Goal: Information Seeking & Learning: Learn about a topic

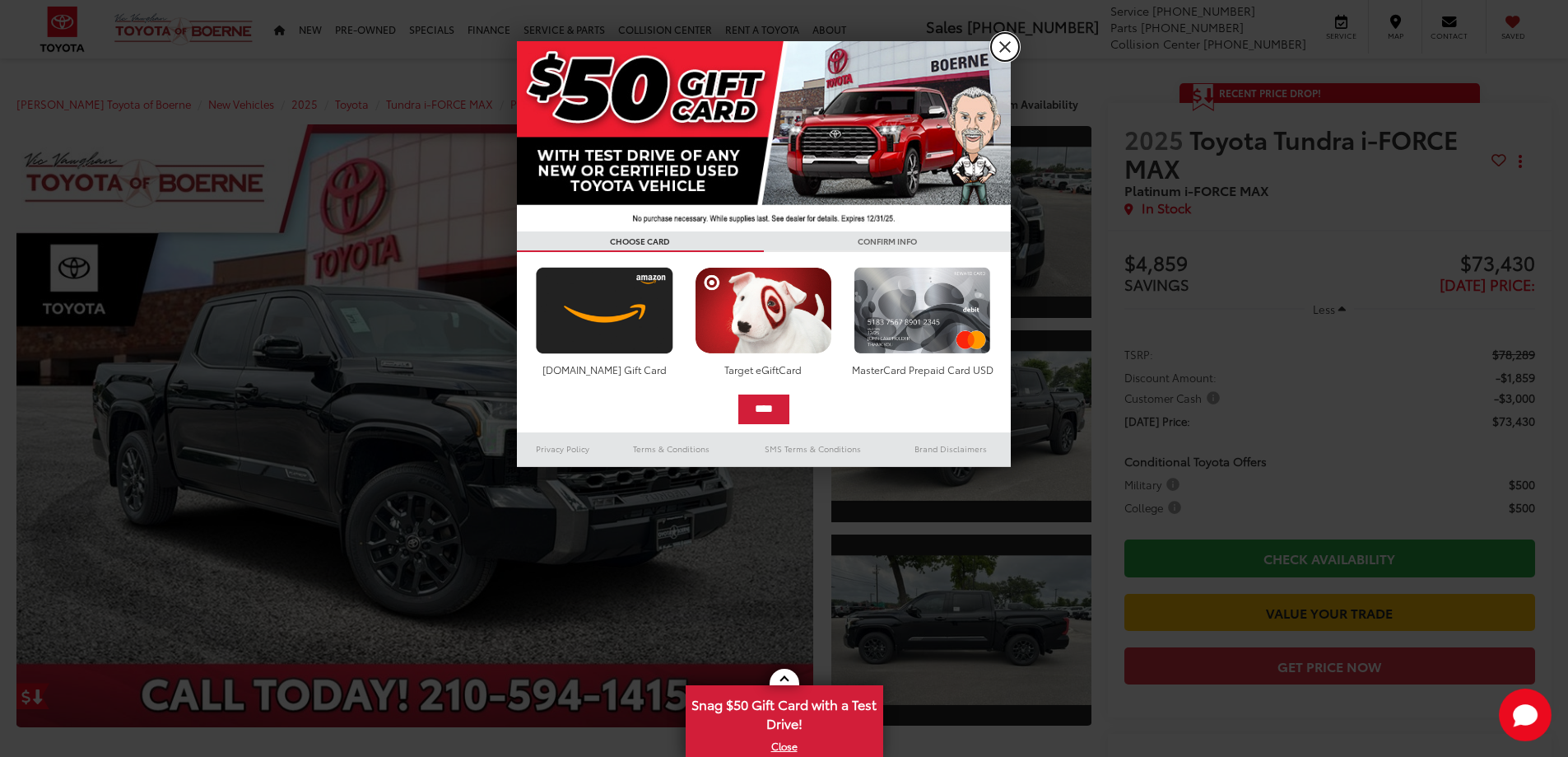
click at [1009, 44] on link "X" at bounding box center [1005, 46] width 28 height 28
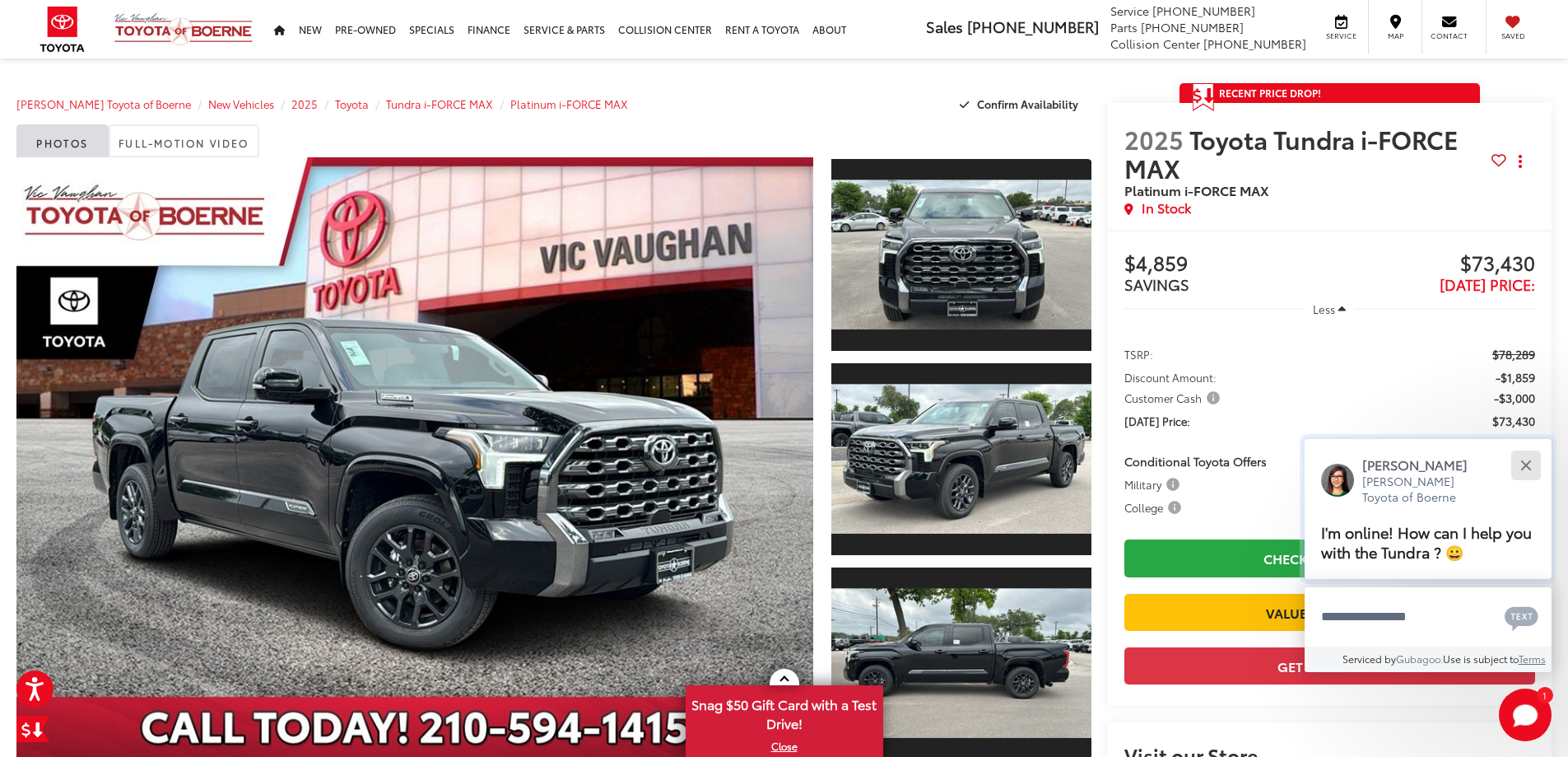
click at [1524, 461] on button "Close" at bounding box center [1526, 465] width 35 height 35
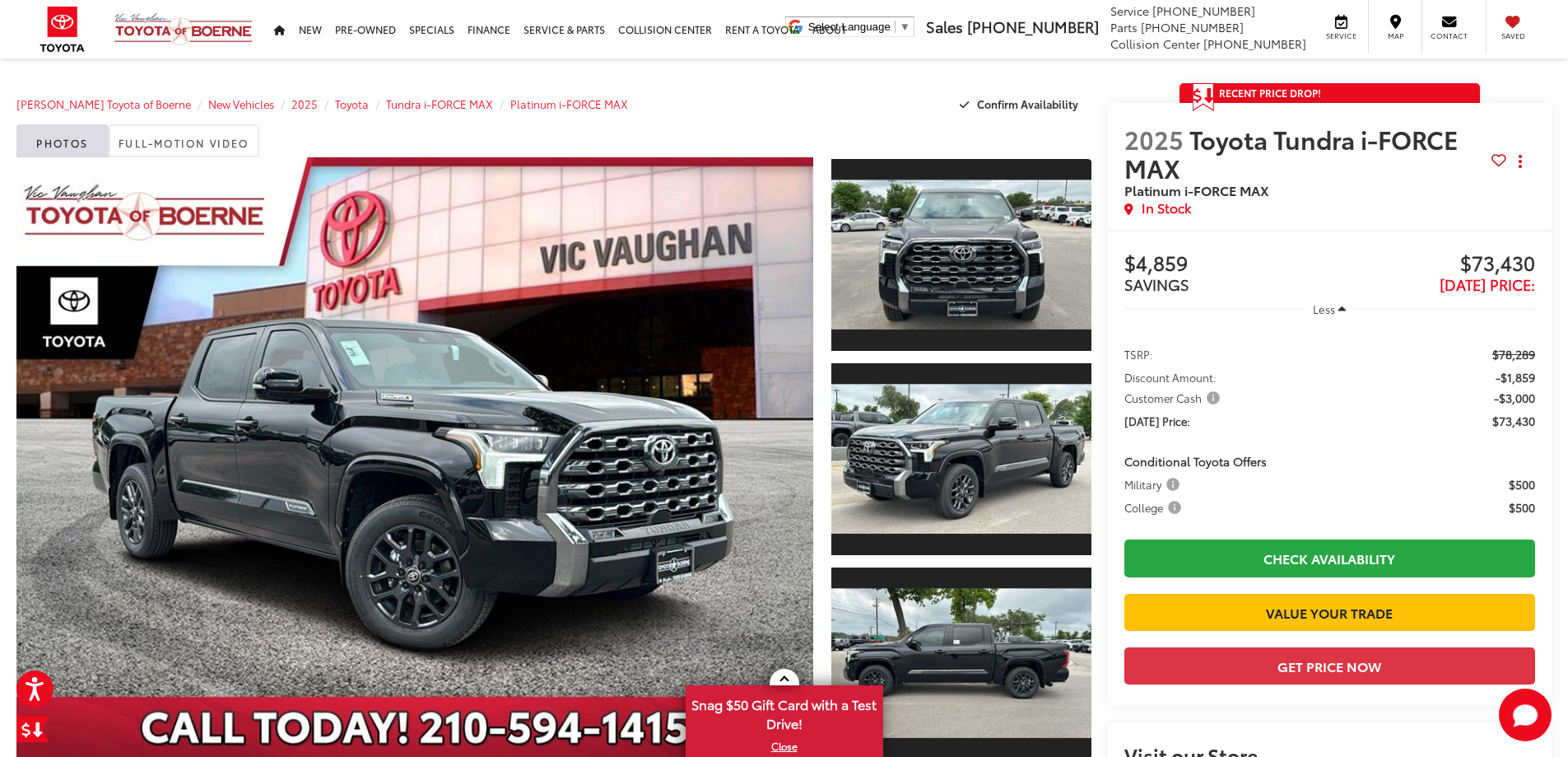
click at [865, 86] on div "[PERSON_NAME] Toyota of Boerne New Vehicles 2025 Toyota Tundra i-FORCE MAX Plat…" at bounding box center [554, 103] width 1075 height 41
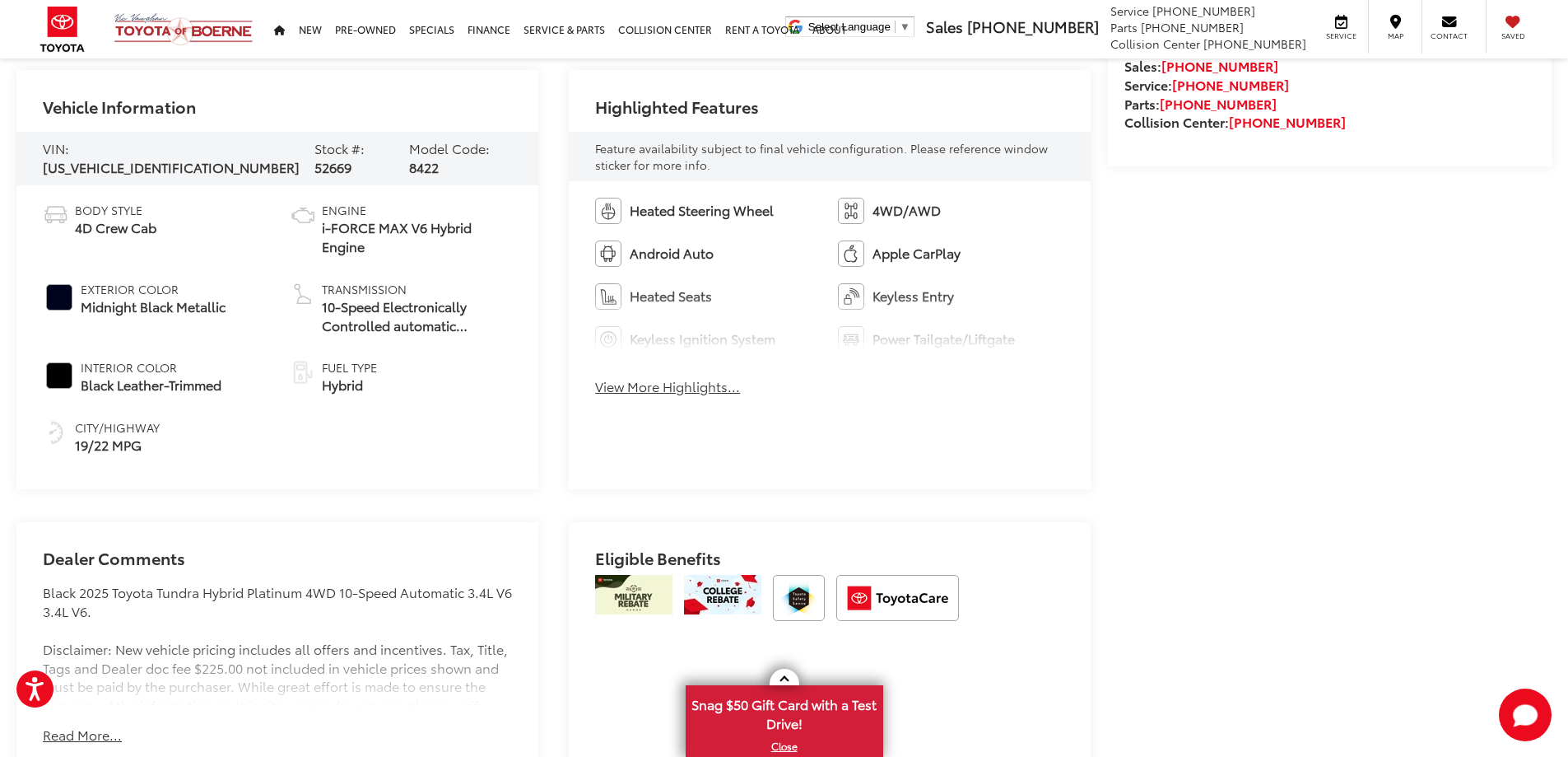
scroll to position [741, 0]
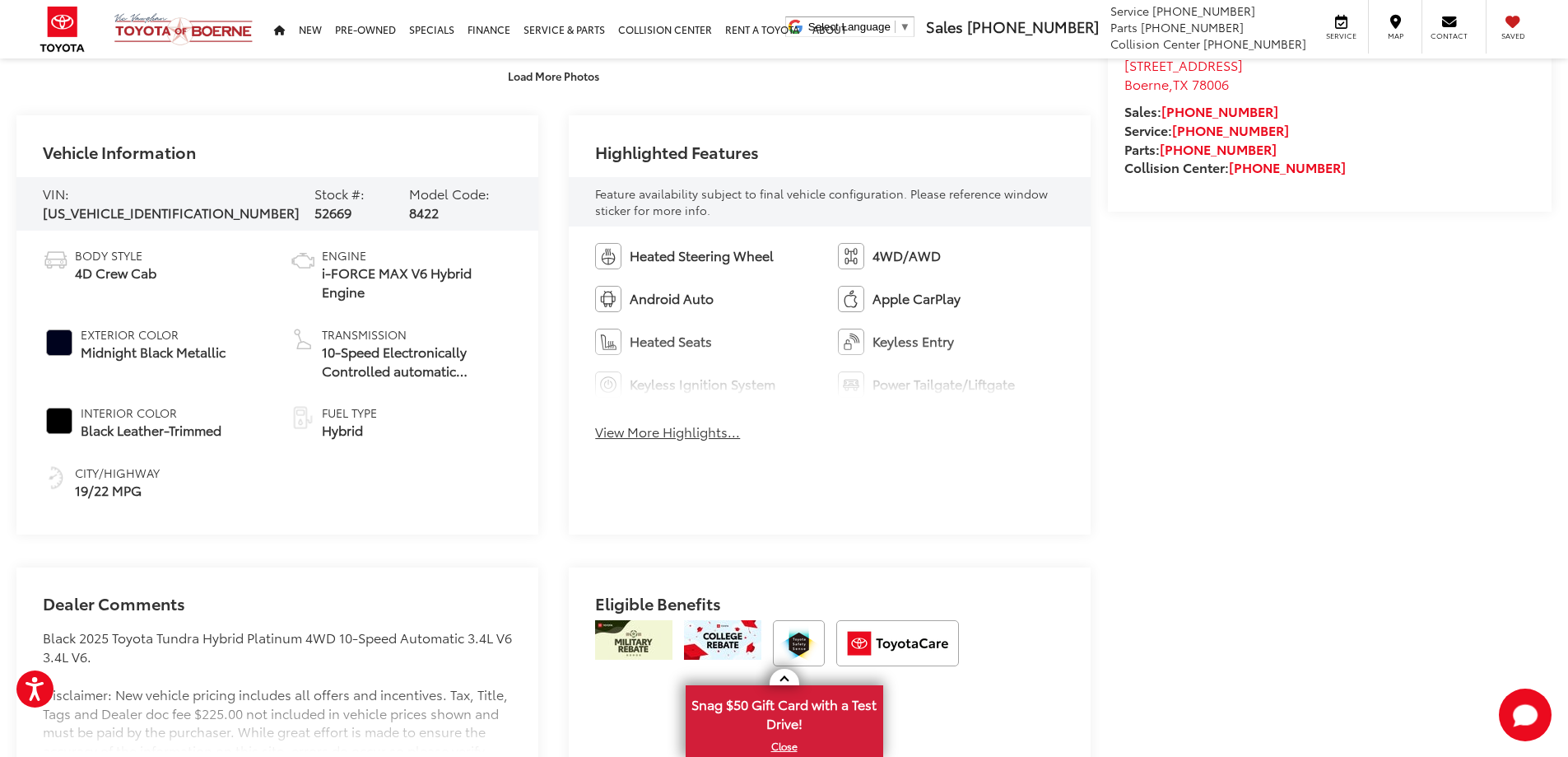
click at [665, 435] on button "View More Highlights..." at bounding box center [667, 431] width 145 height 19
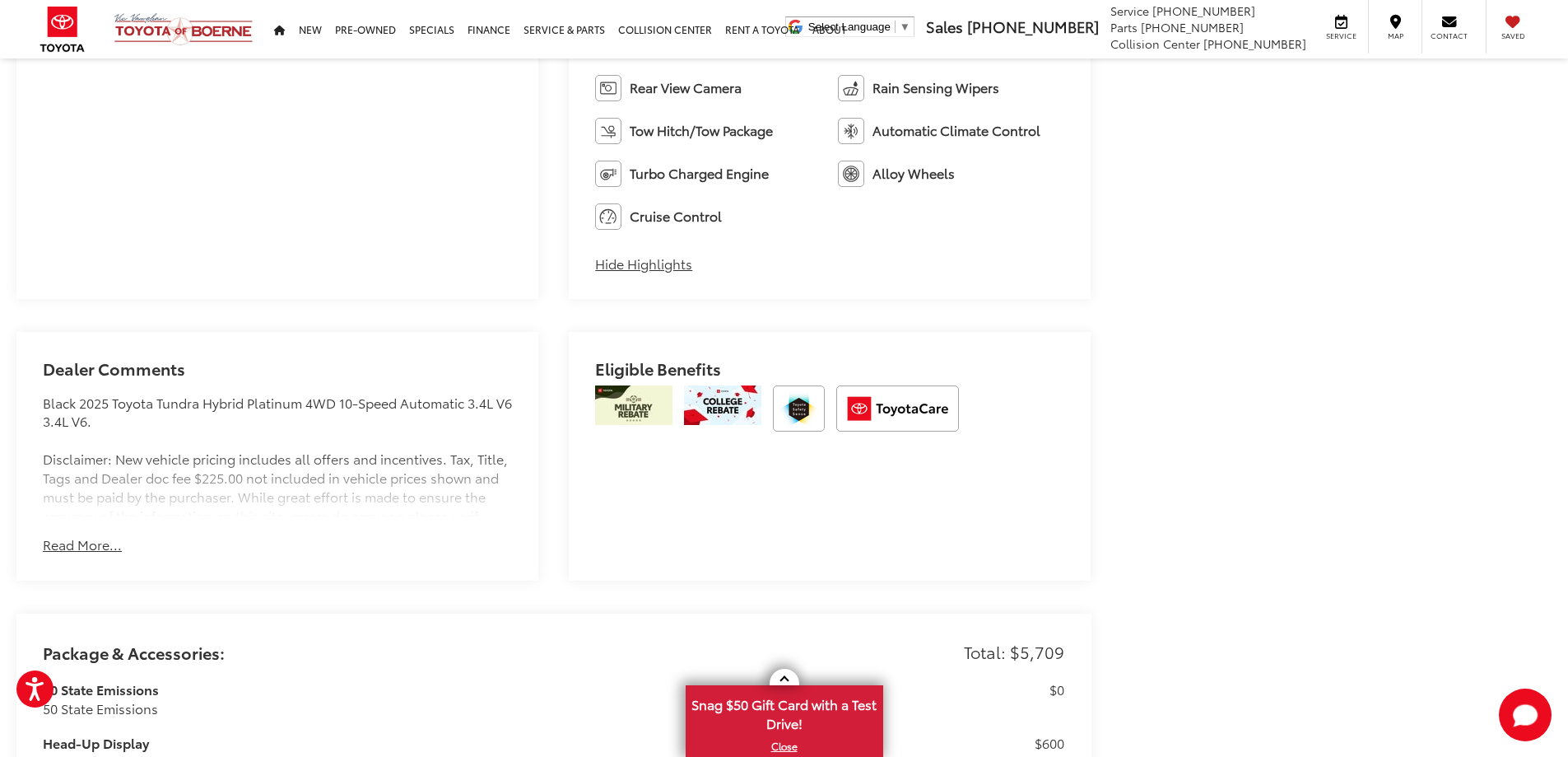
scroll to position [1317, 0]
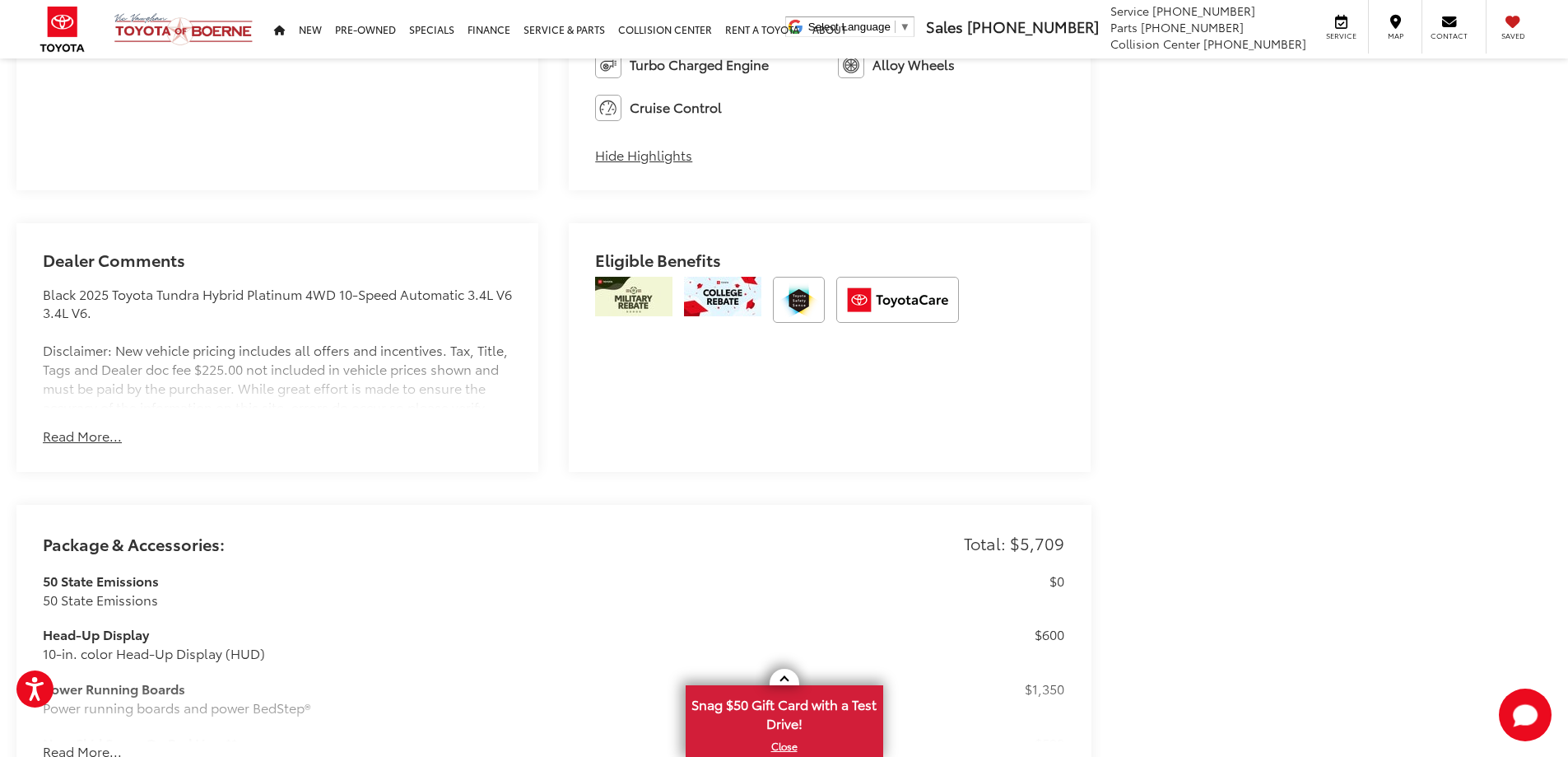
click at [80, 435] on button "Read More..." at bounding box center [82, 435] width 79 height 19
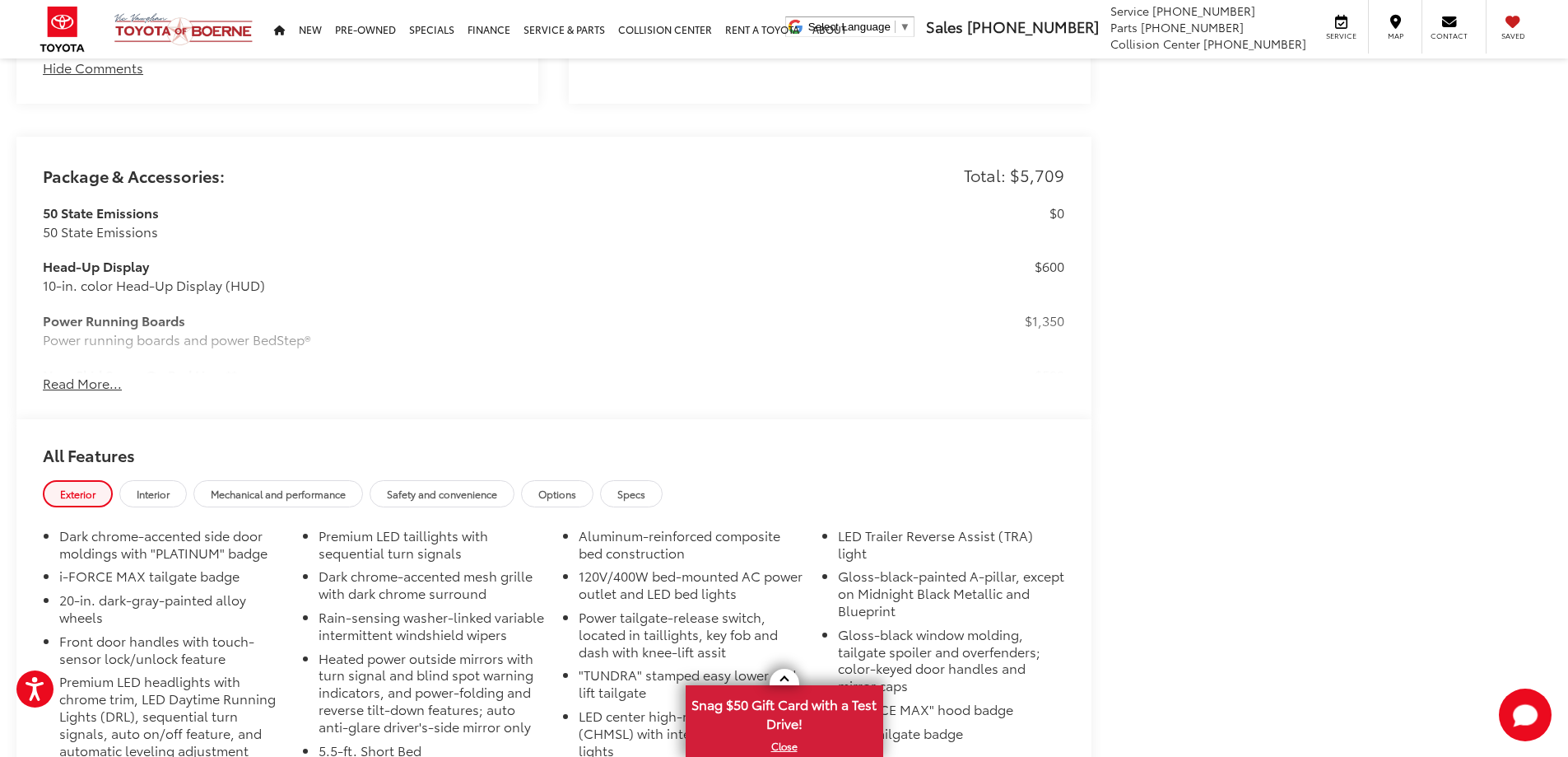
scroll to position [1854, 0]
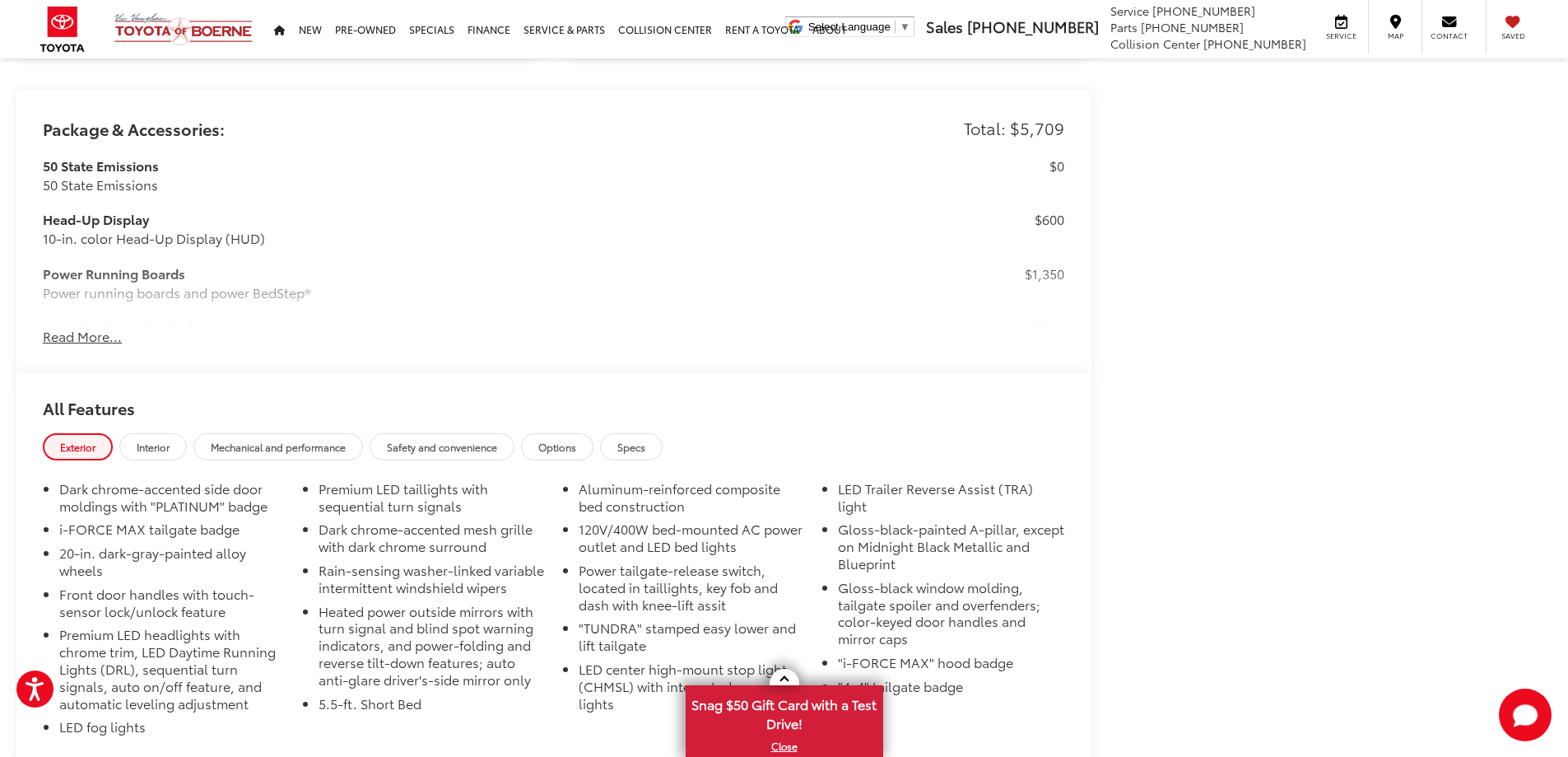
click at [85, 344] on button "Read More..." at bounding box center [82, 336] width 79 height 19
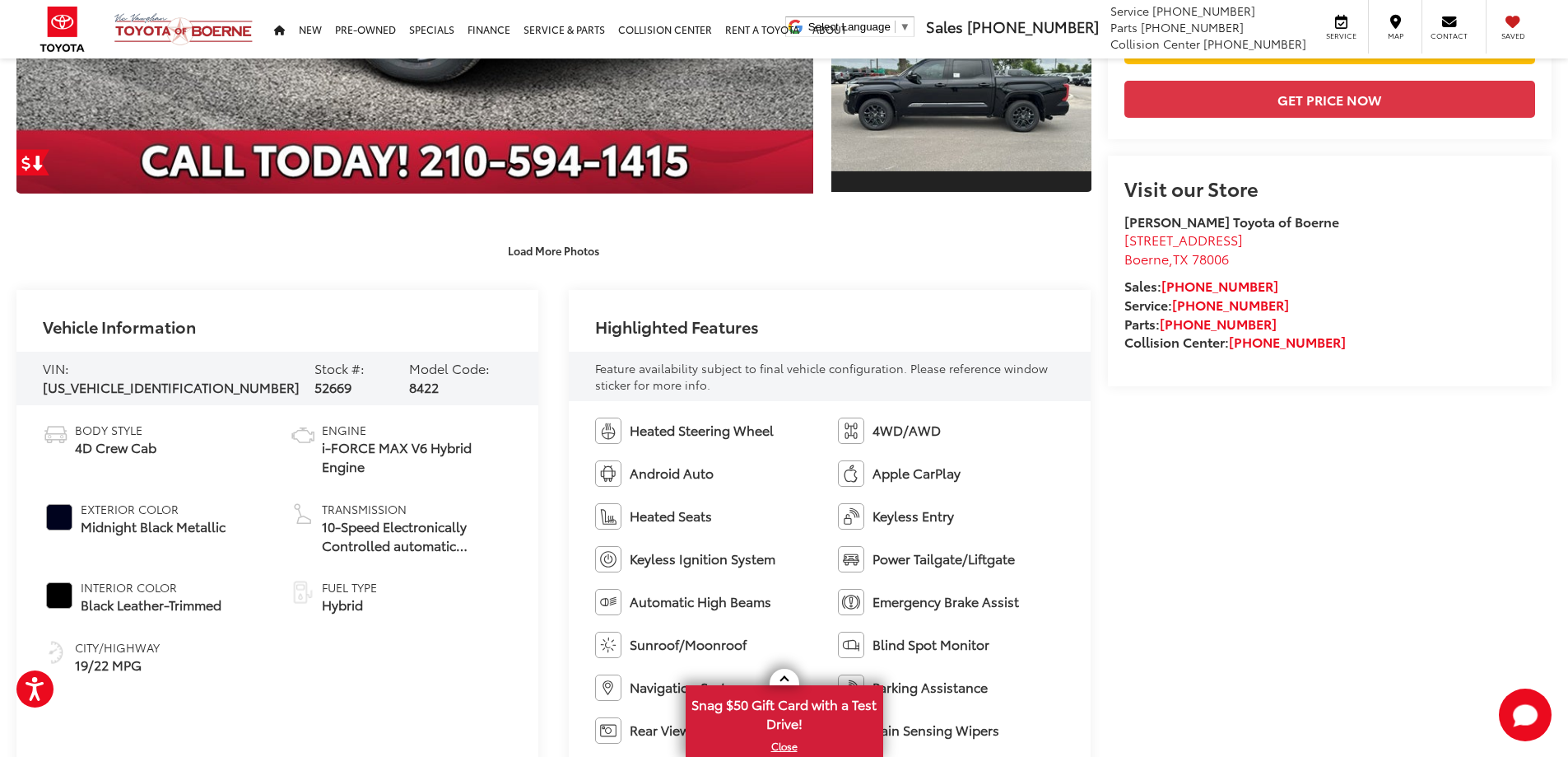
scroll to position [445, 0]
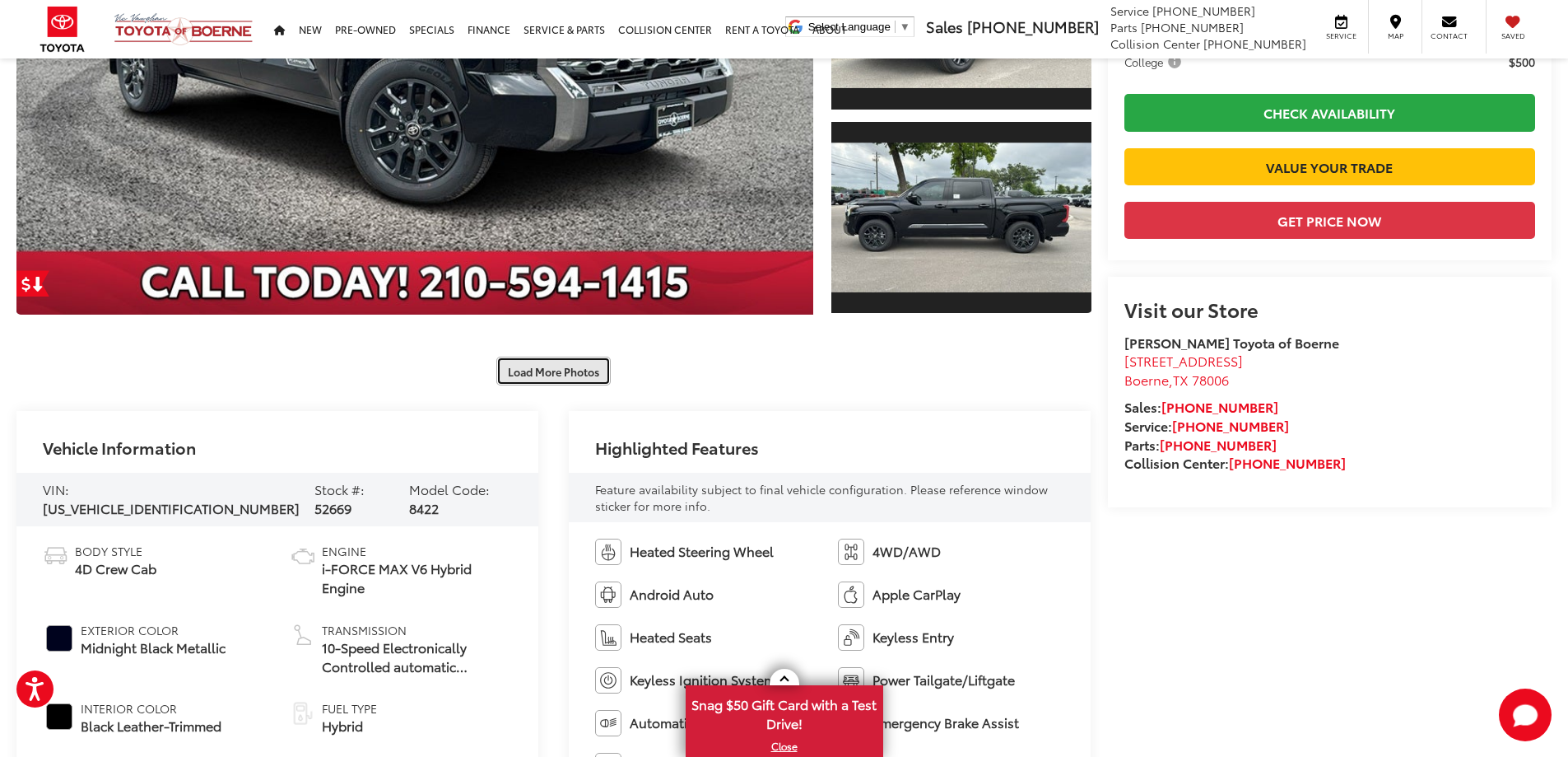
click at [538, 375] on button "Load More Photos" at bounding box center [553, 371] width 115 height 28
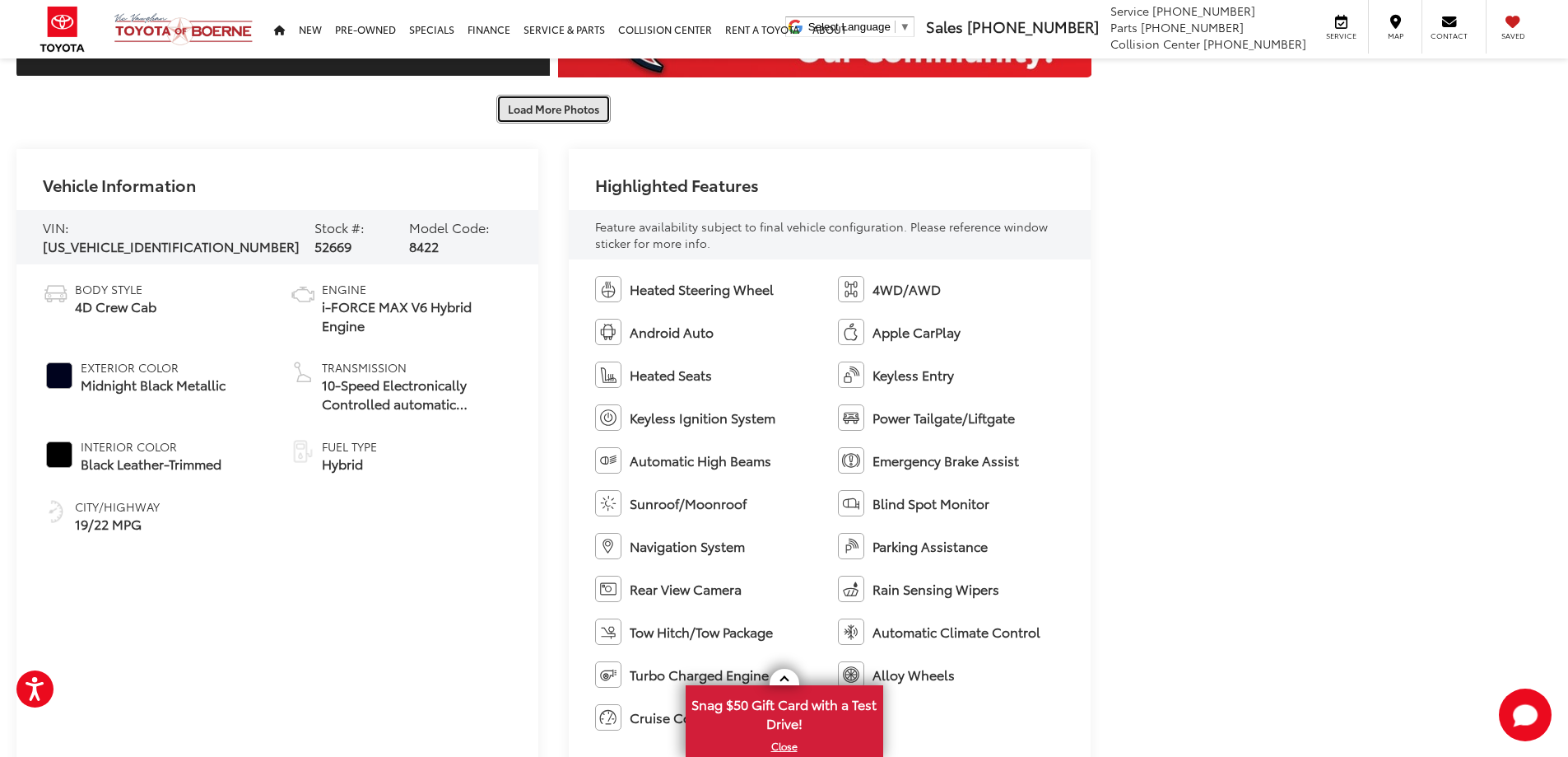
scroll to position [1434, 0]
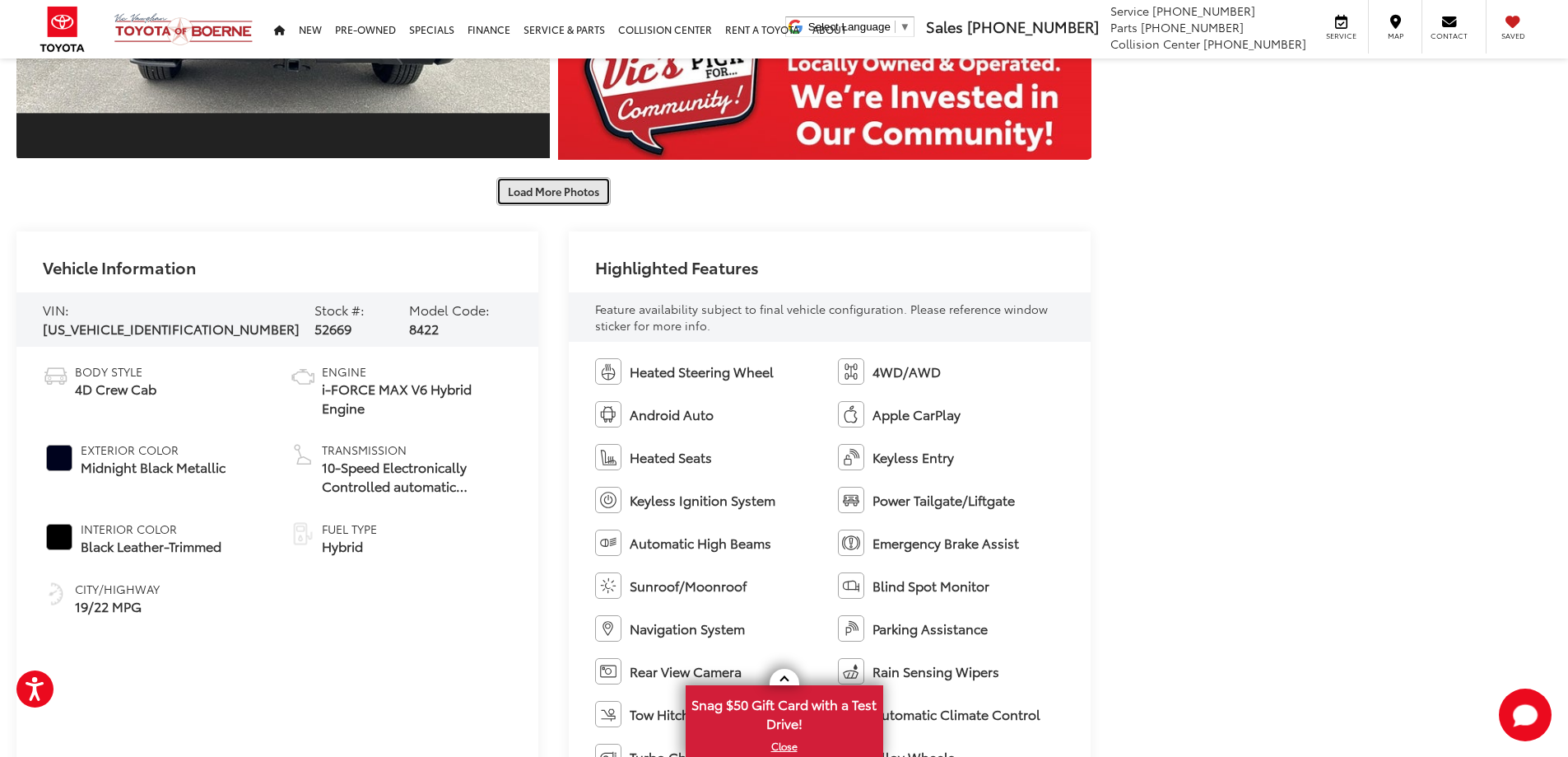
click at [527, 203] on button "Load More Photos" at bounding box center [553, 191] width 115 height 28
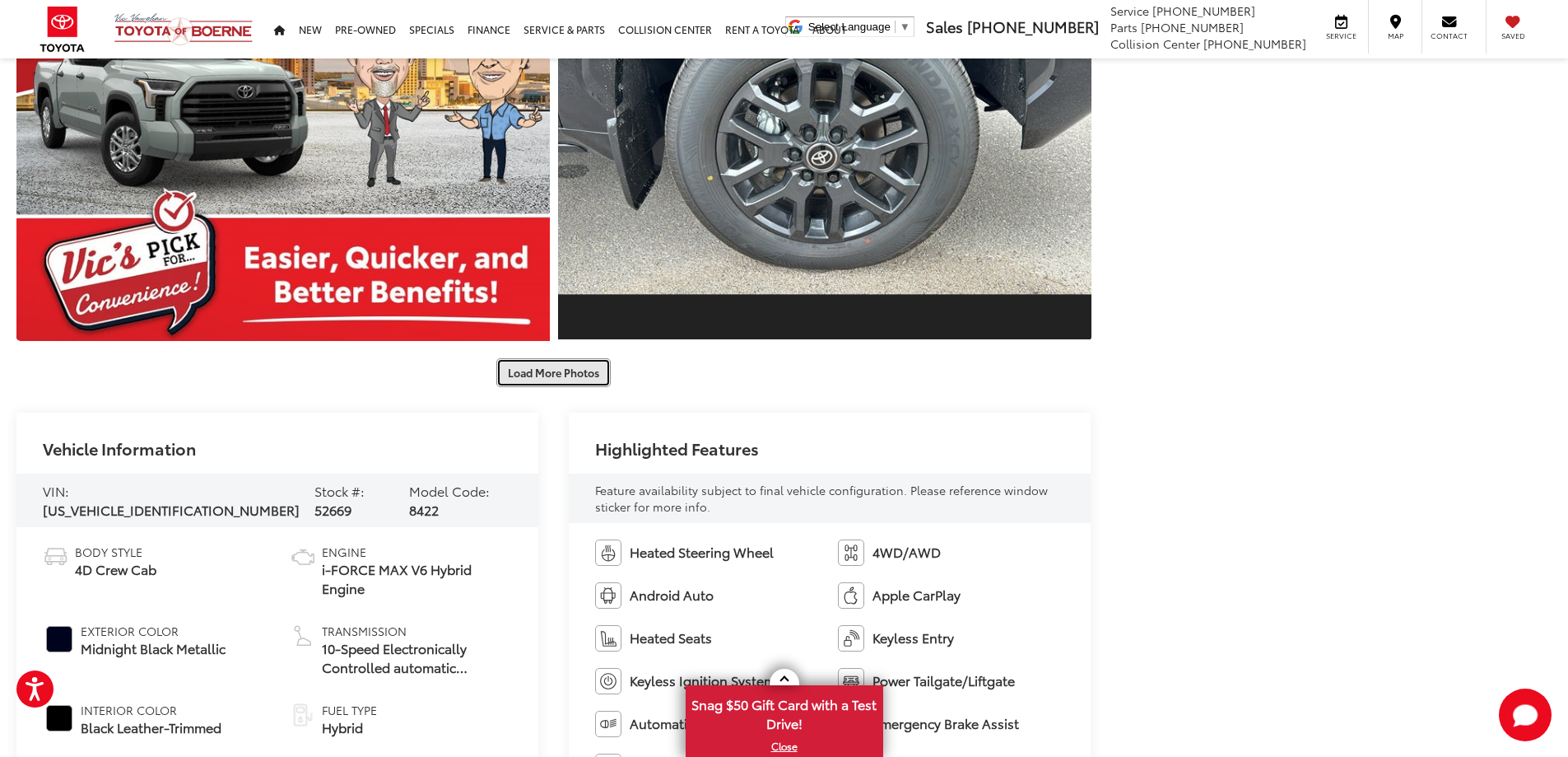
scroll to position [2093, 0]
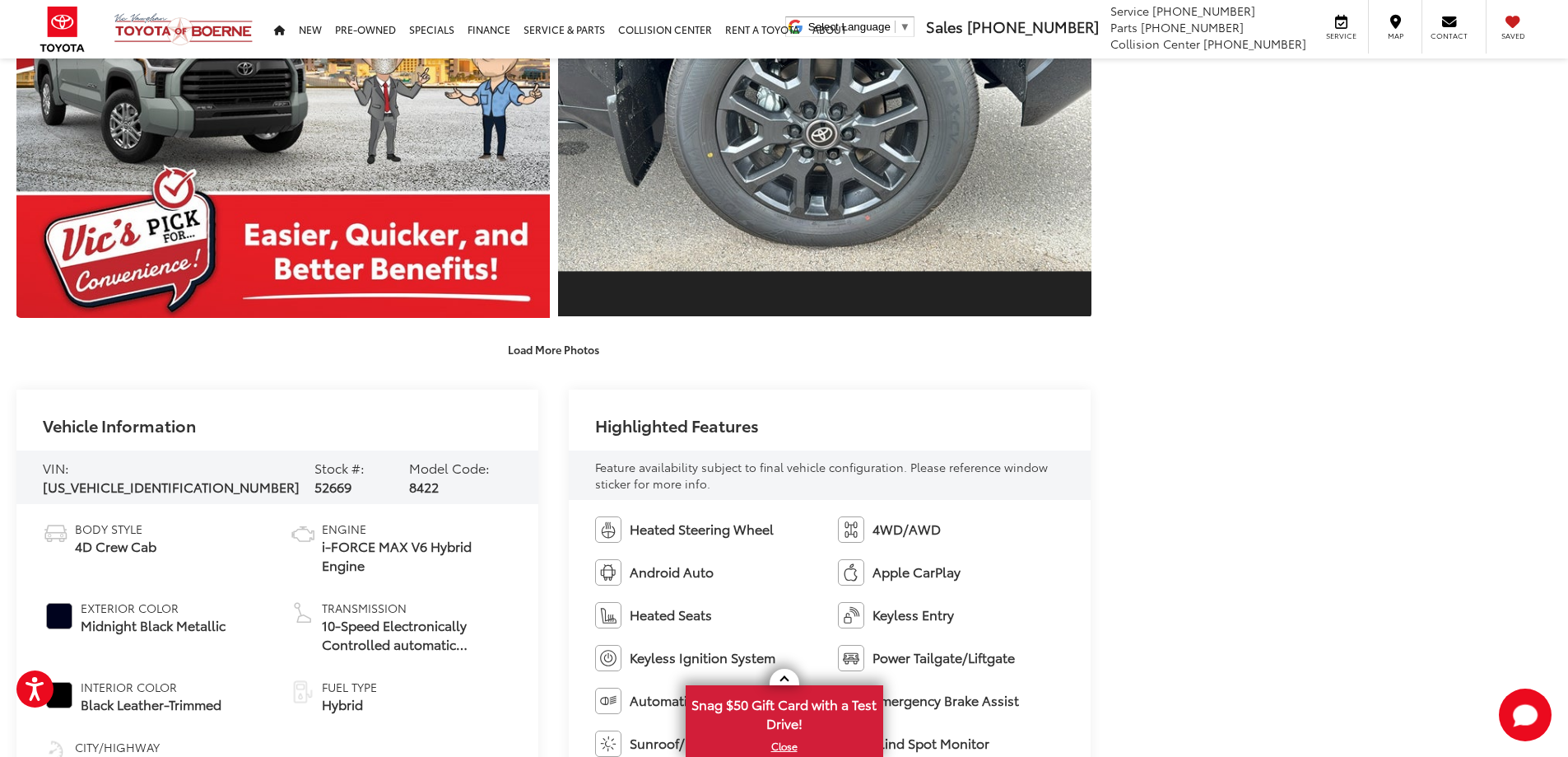
click at [517, 356] on button "Load More Photos" at bounding box center [553, 349] width 115 height 28
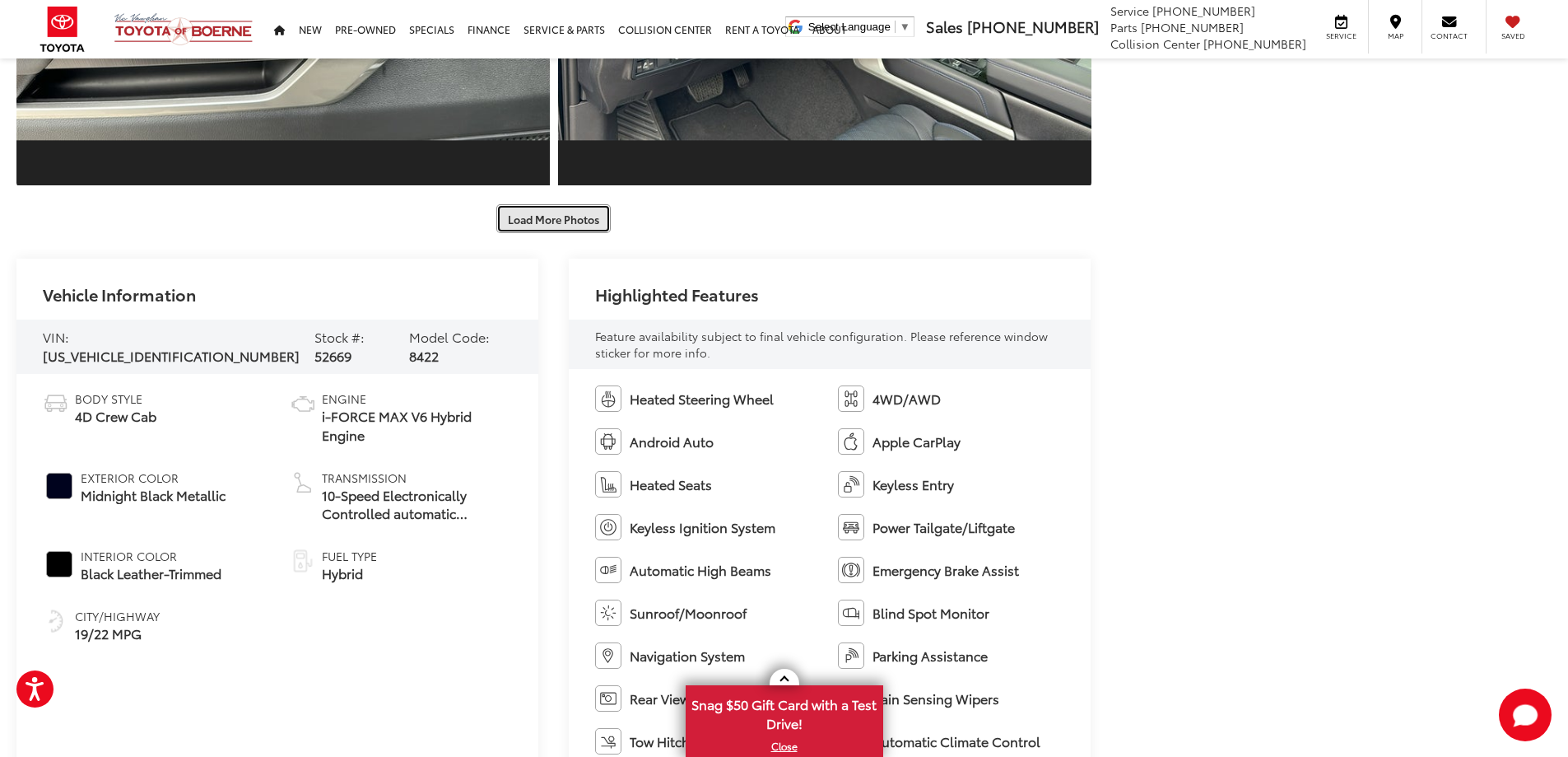
scroll to position [3047, 0]
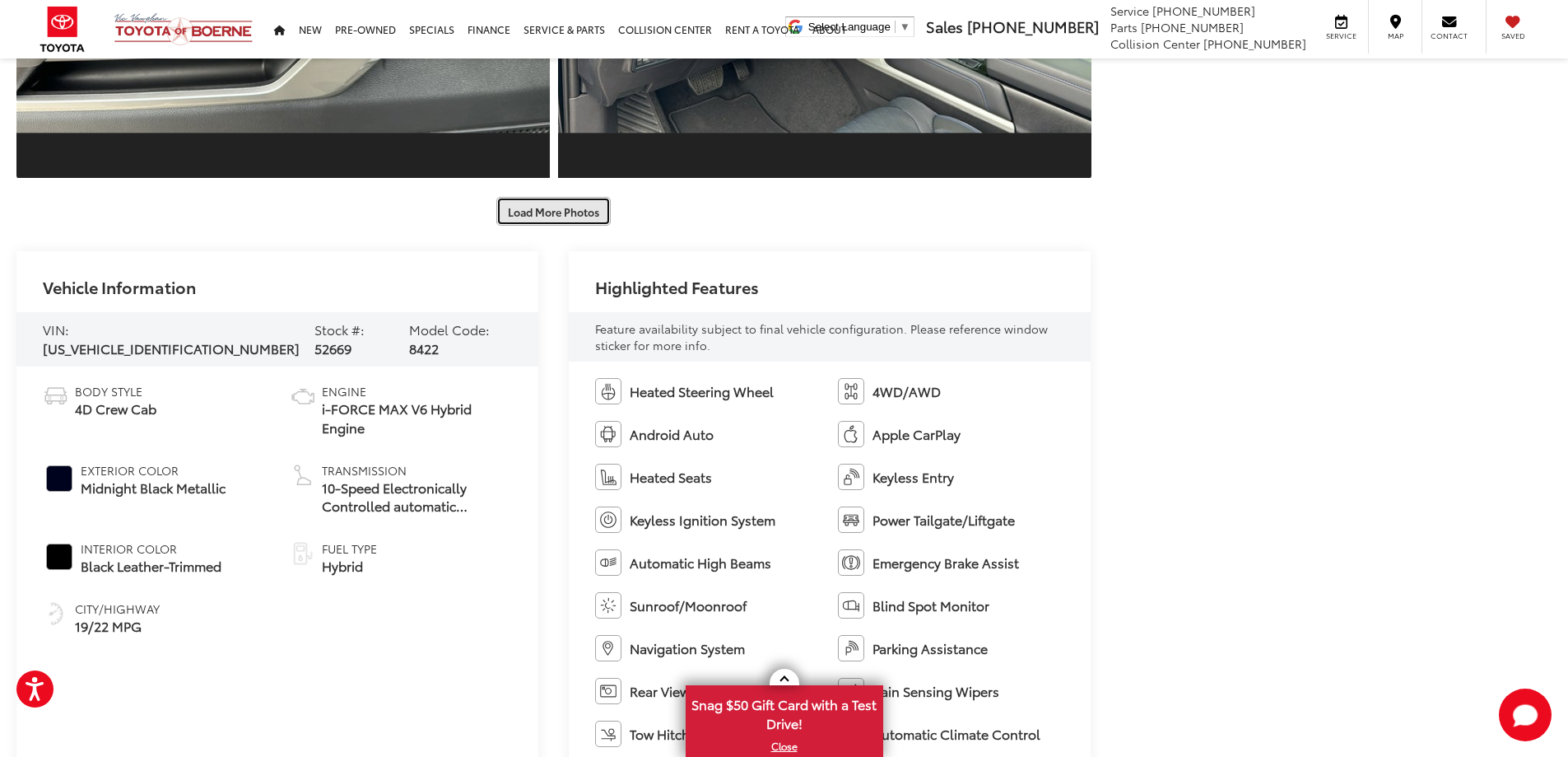
click at [533, 214] on button "Load More Photos" at bounding box center [553, 211] width 115 height 28
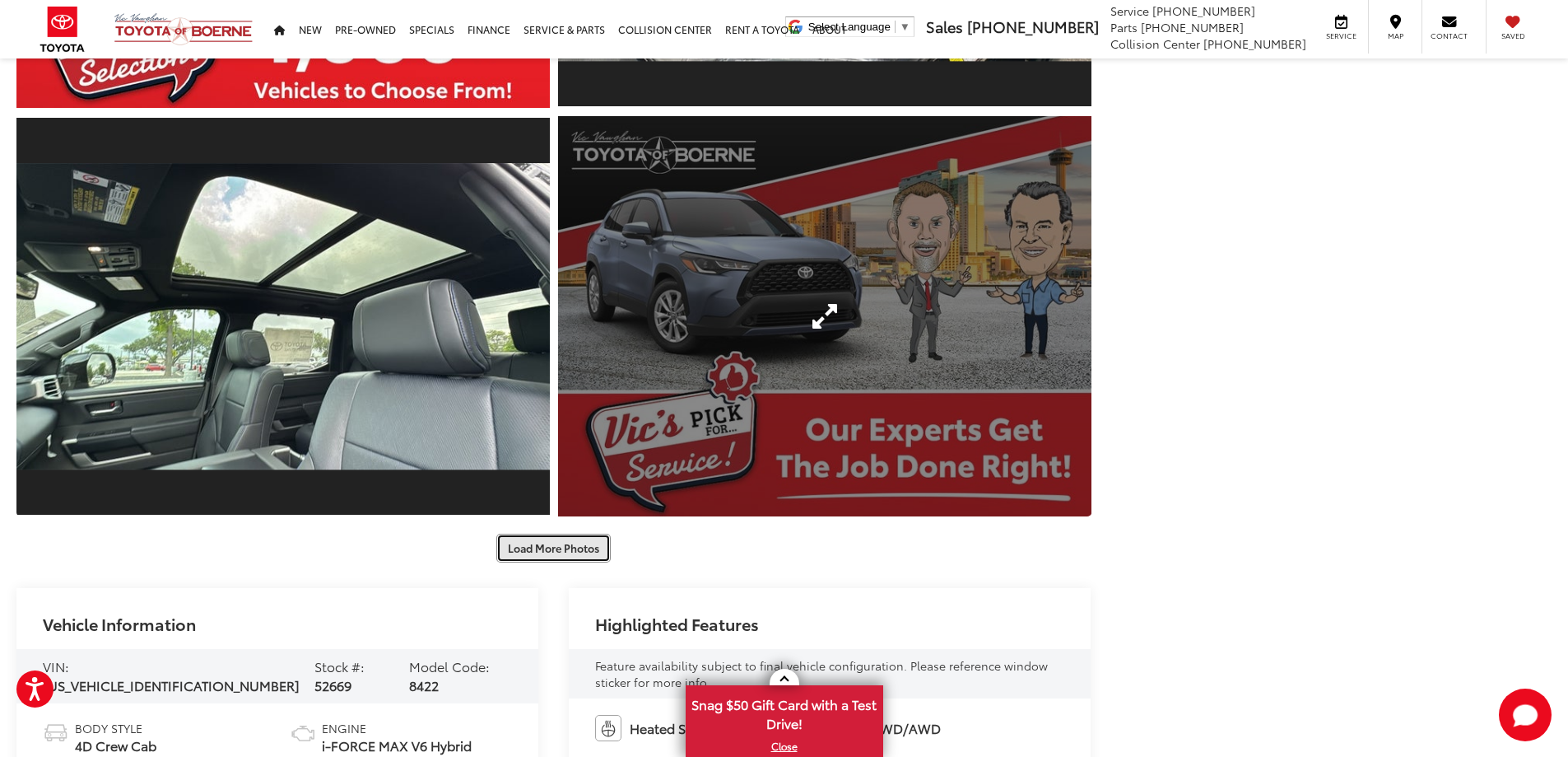
scroll to position [3705, 0]
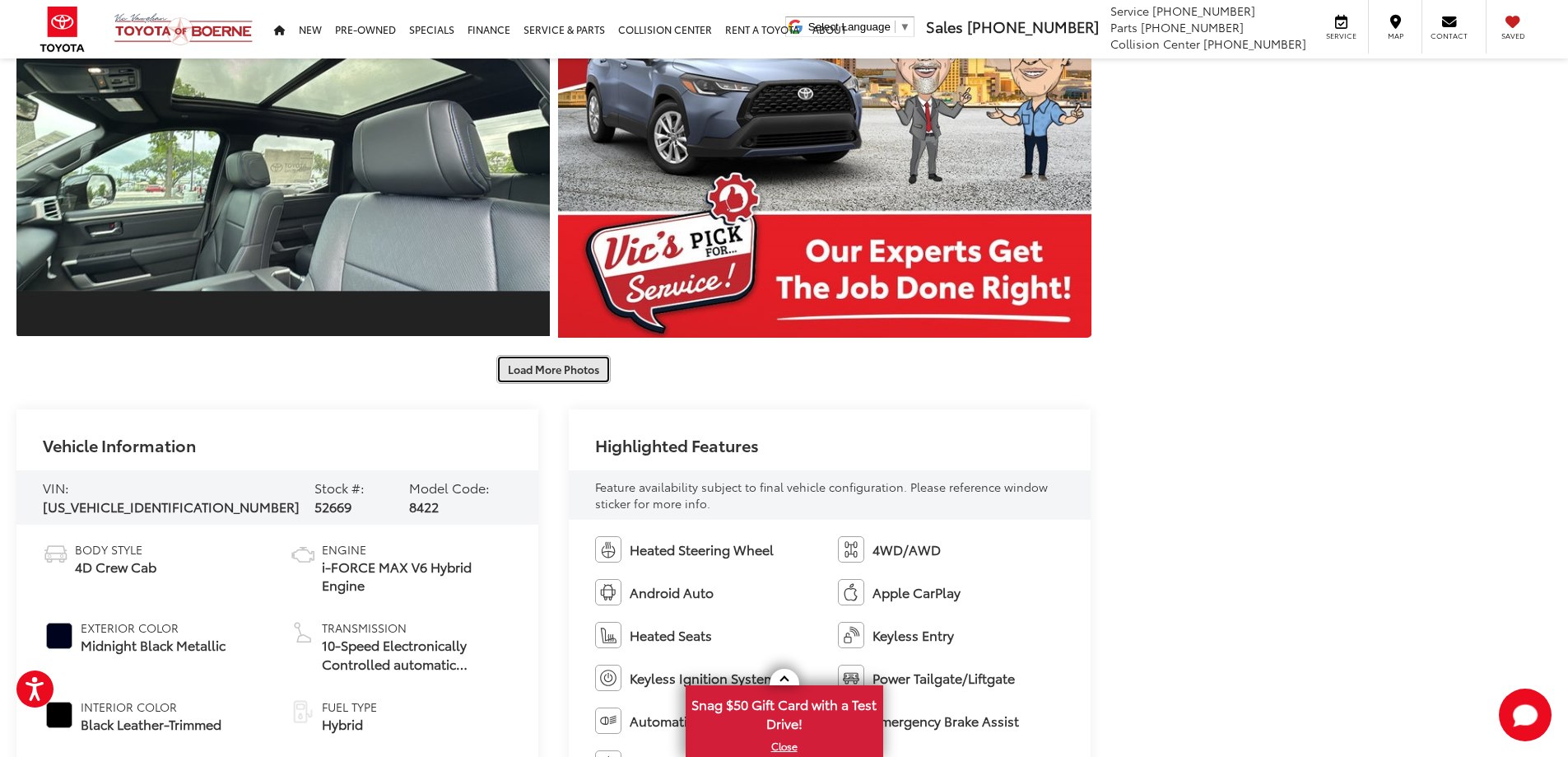
click at [550, 367] on button "Load More Photos" at bounding box center [553, 369] width 115 height 28
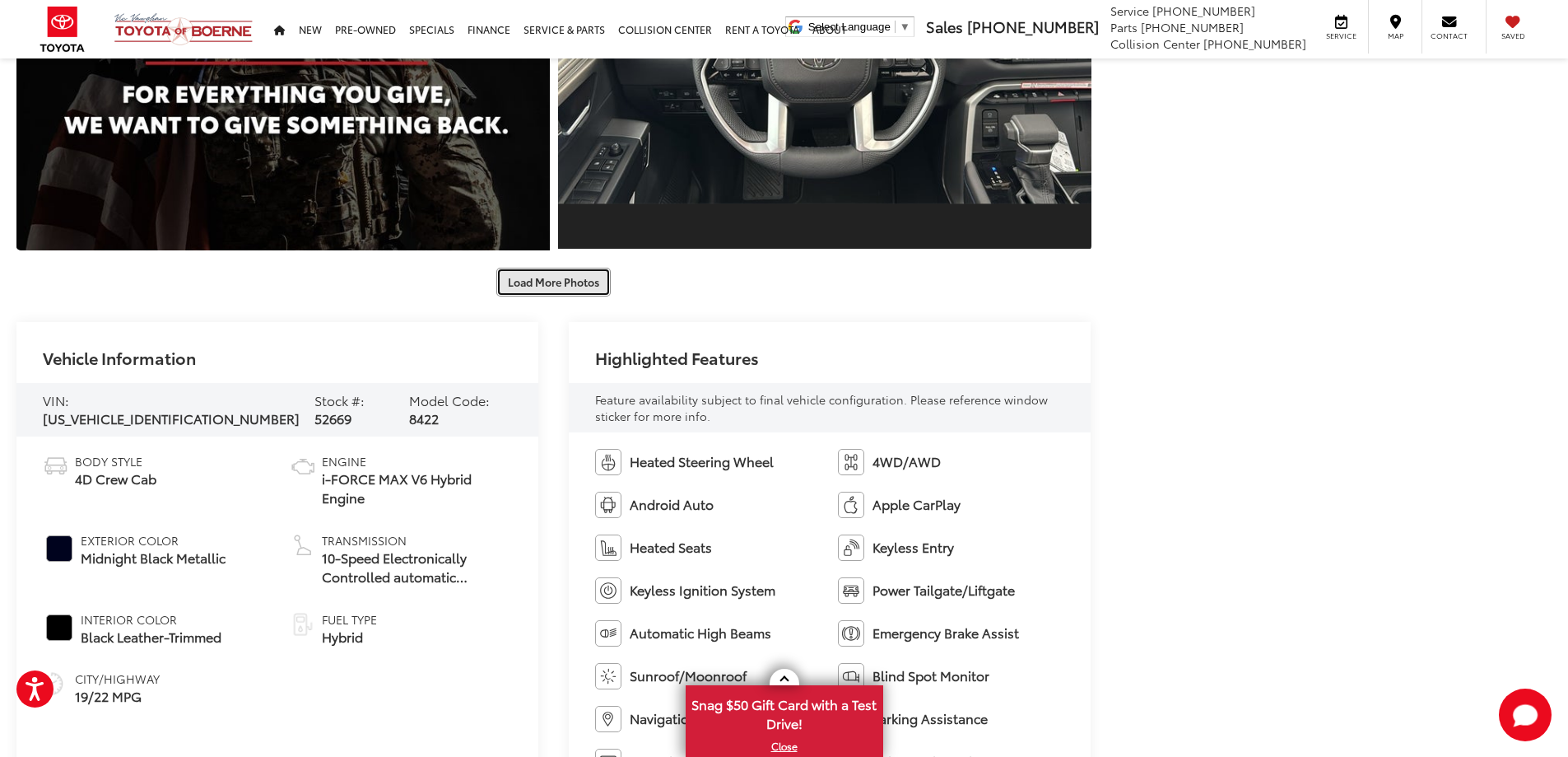
scroll to position [4612, 0]
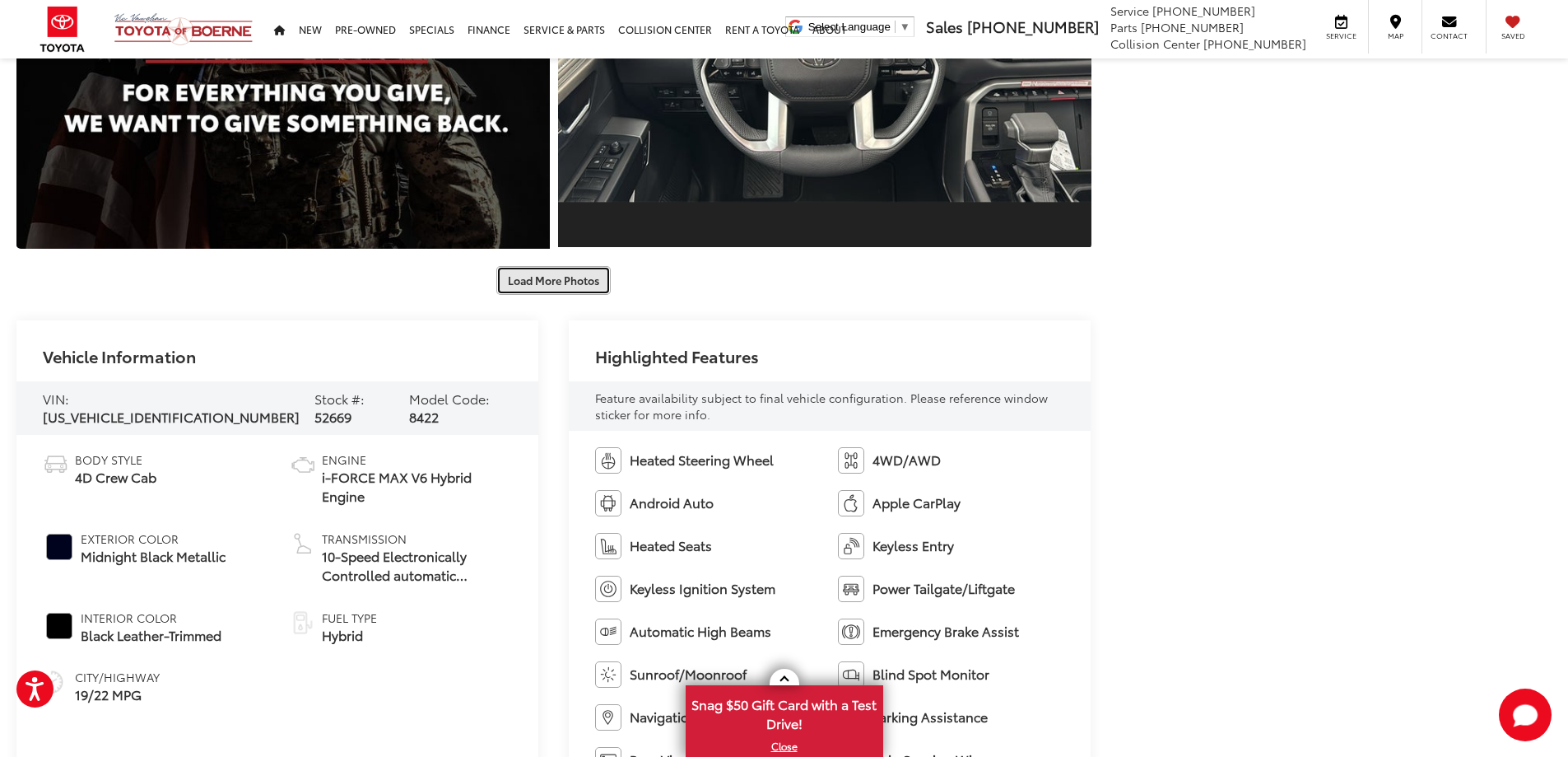
click at [532, 284] on button "Load More Photos" at bounding box center [553, 281] width 115 height 28
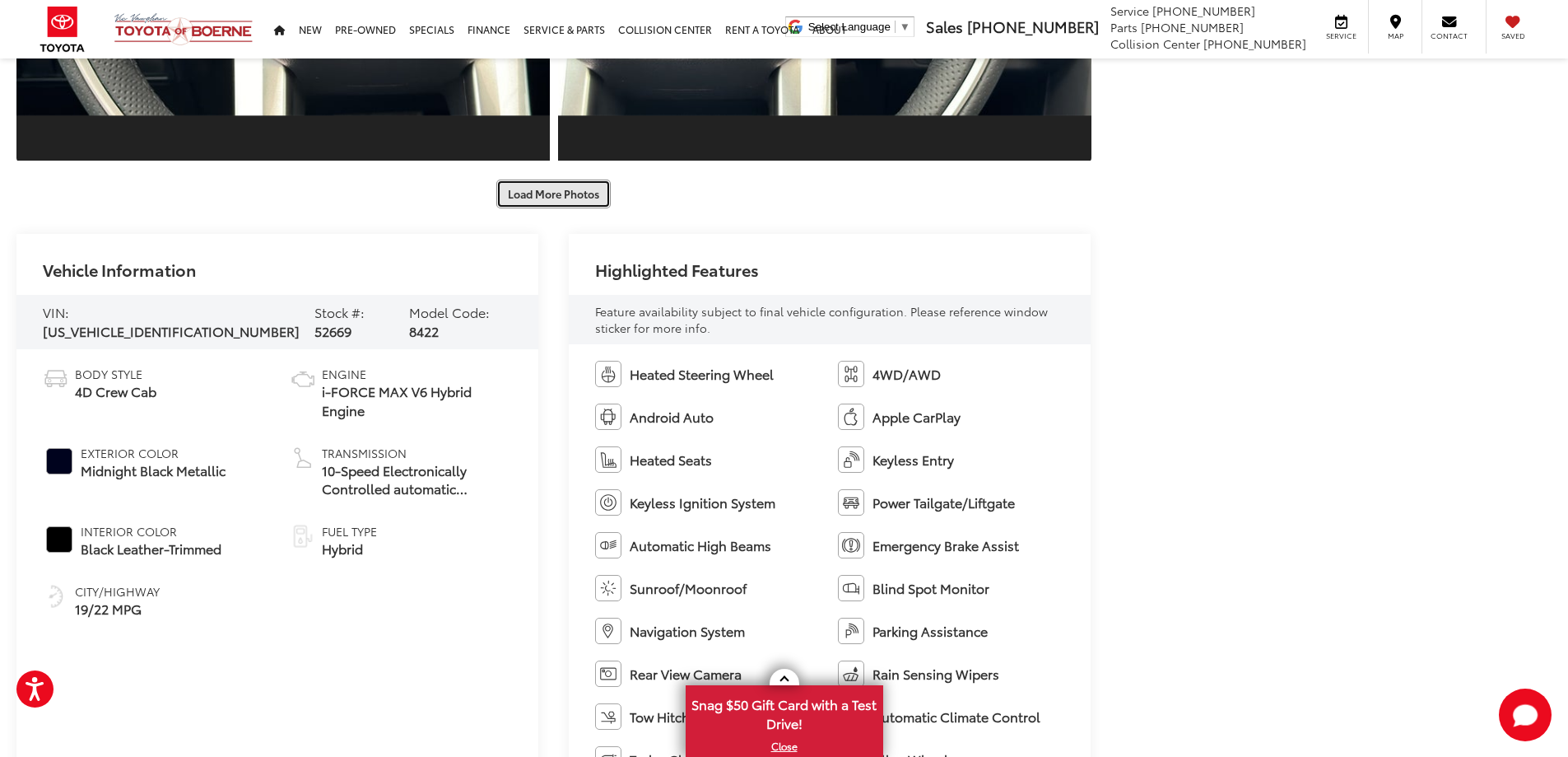
scroll to position [5518, 0]
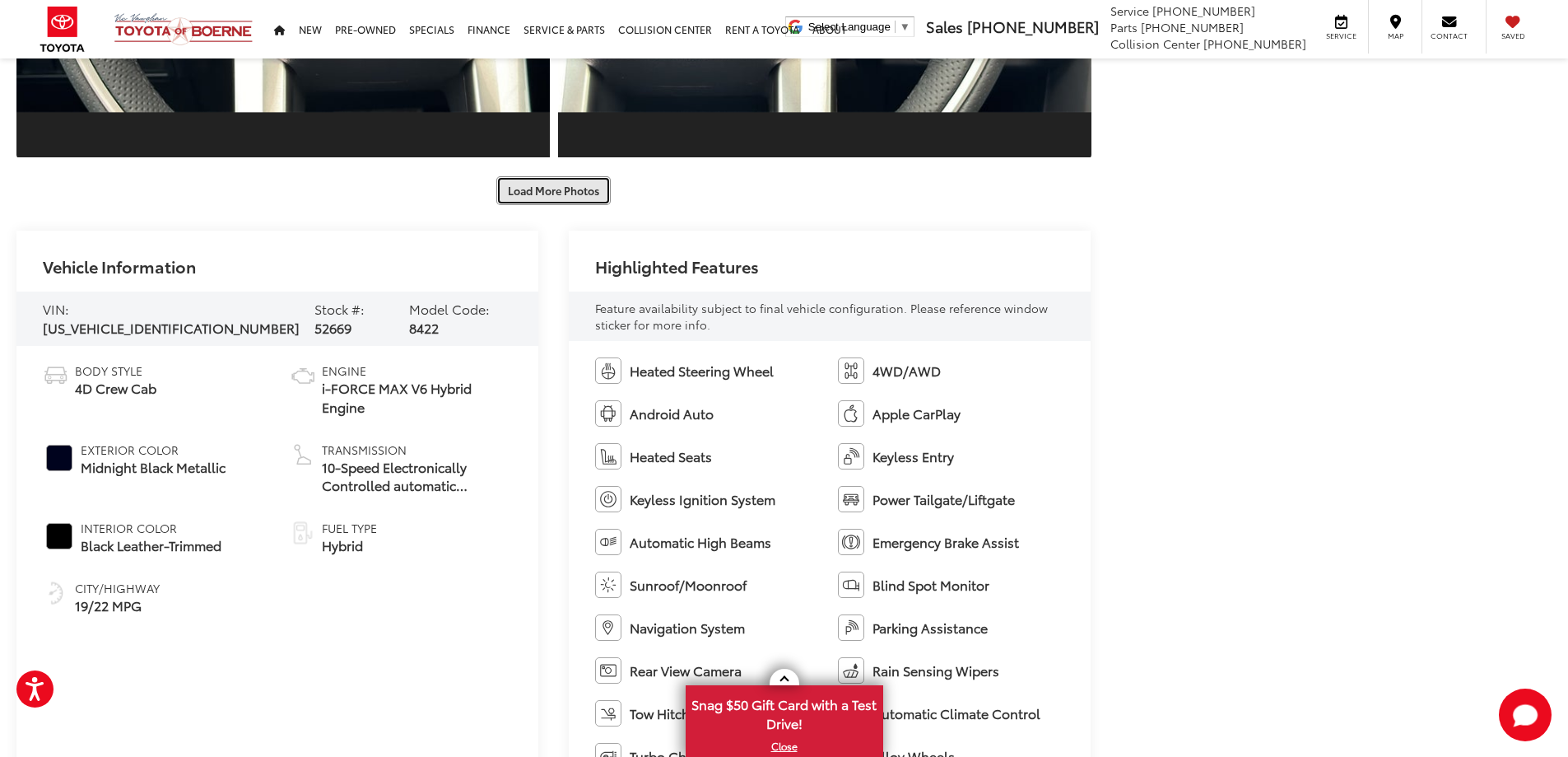
click at [558, 184] on button "Load More Photos" at bounding box center [553, 190] width 115 height 28
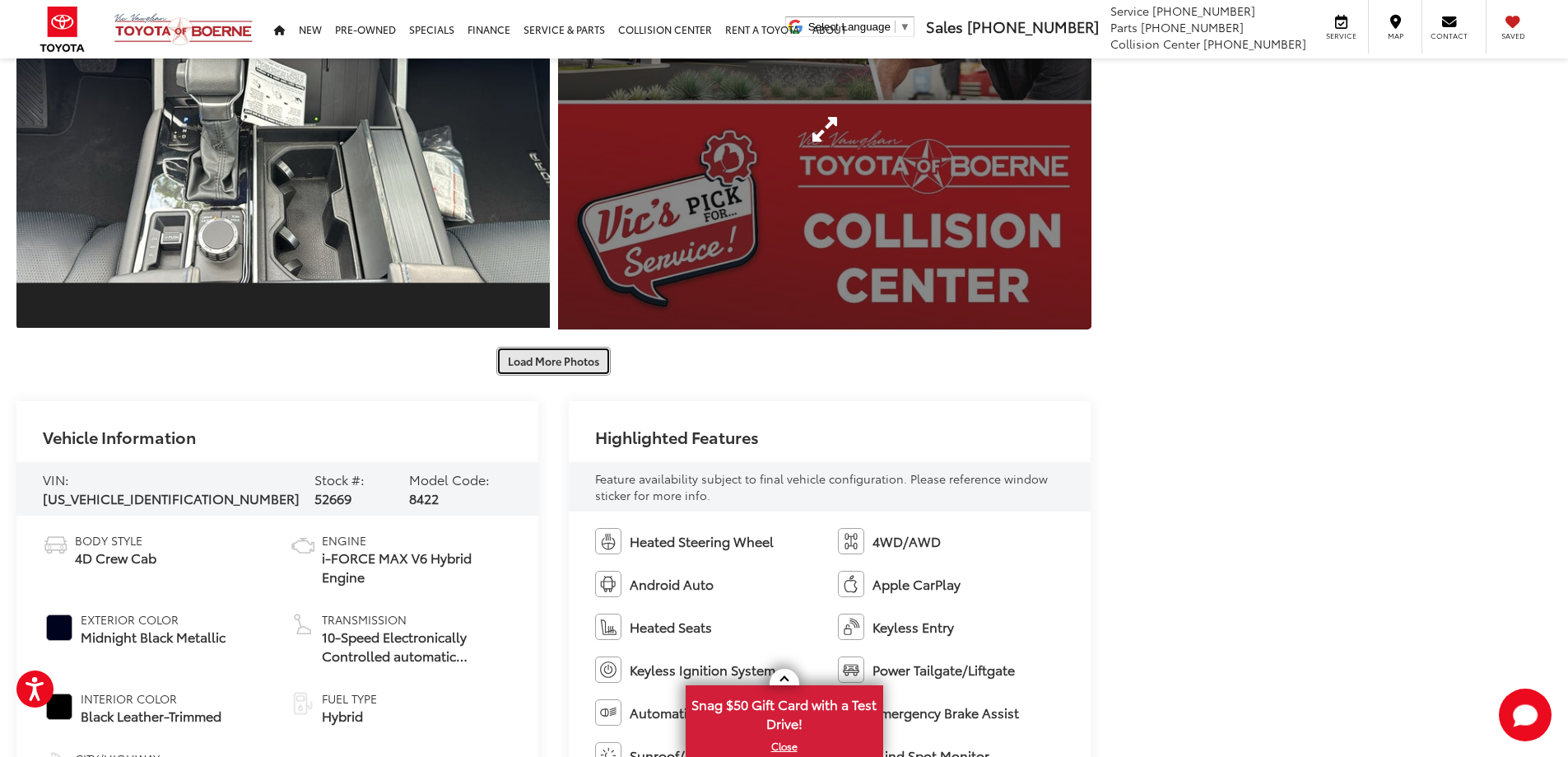
scroll to position [6176, 0]
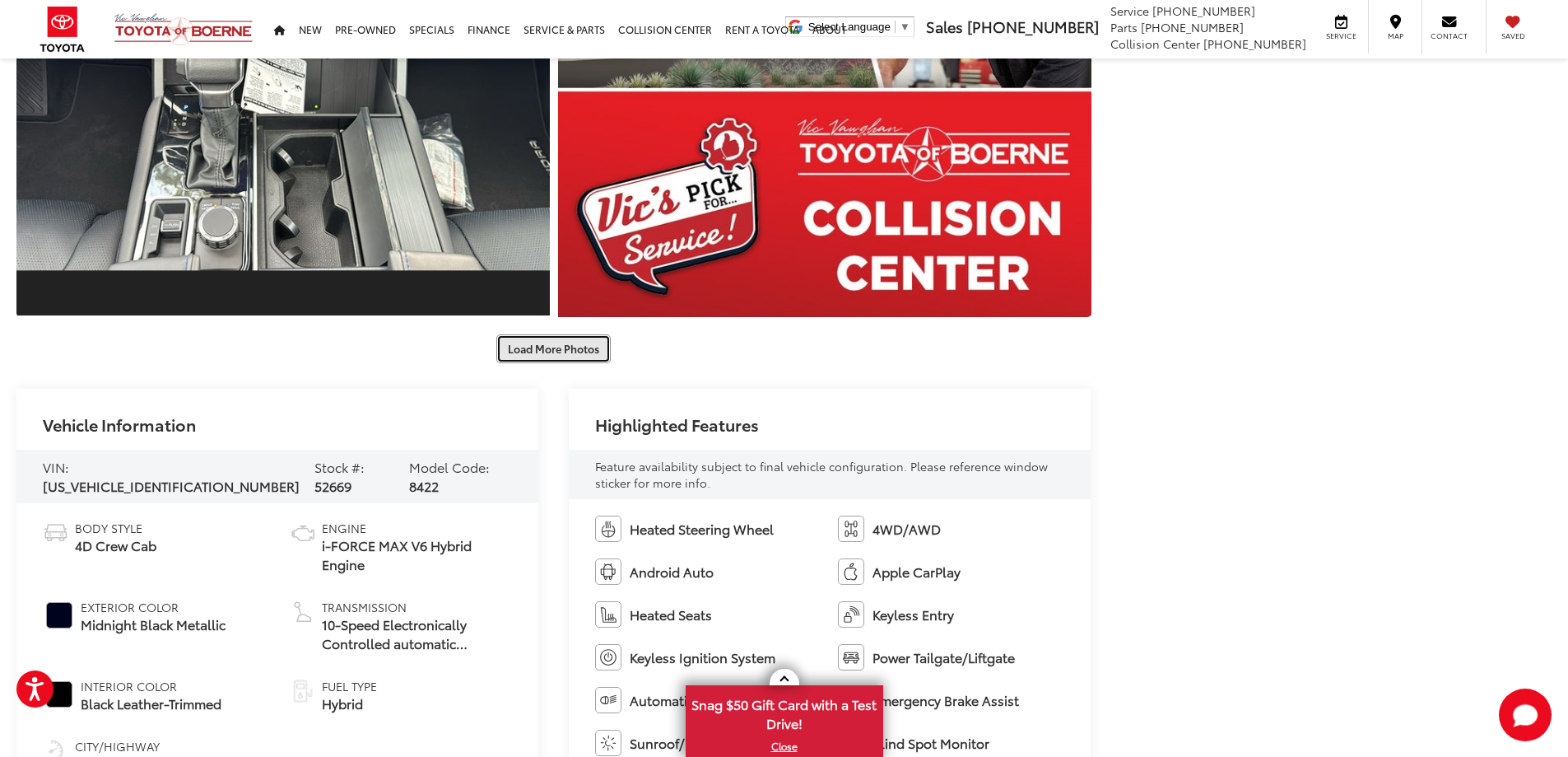
click at [563, 337] on button "Load More Photos" at bounding box center [553, 348] width 115 height 28
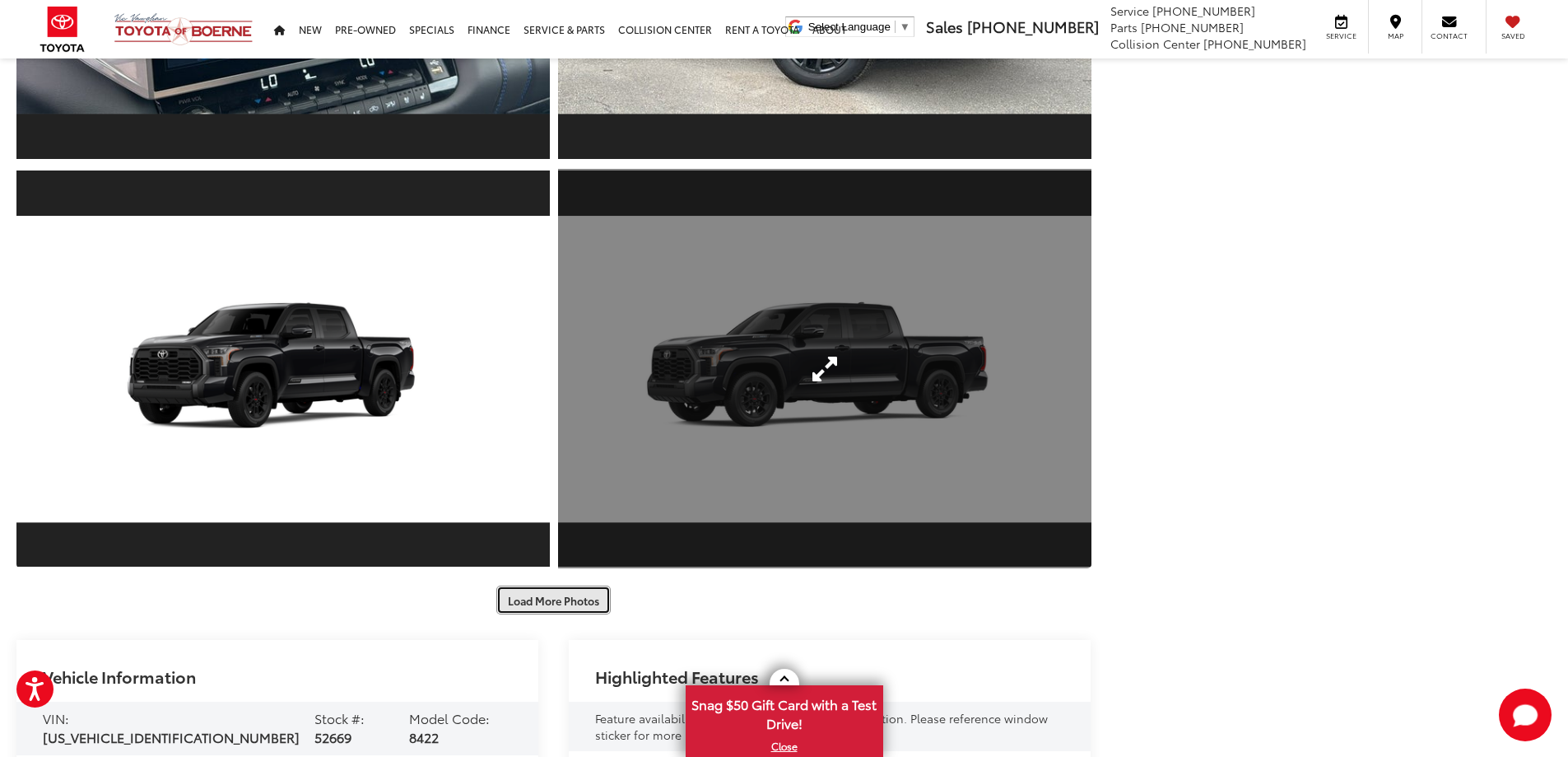
scroll to position [6753, 0]
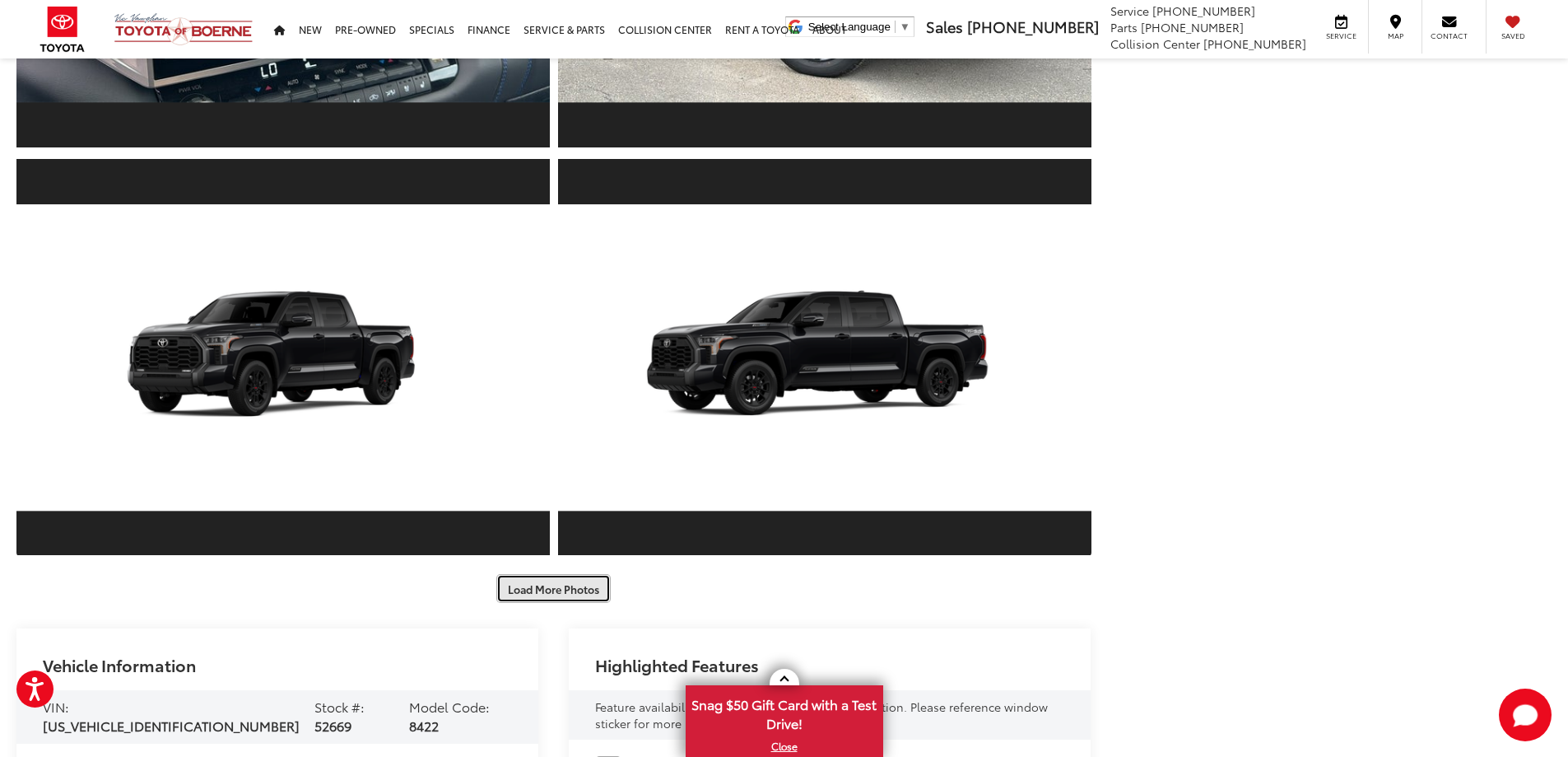
click at [557, 590] on button "Load More Photos" at bounding box center [553, 588] width 115 height 28
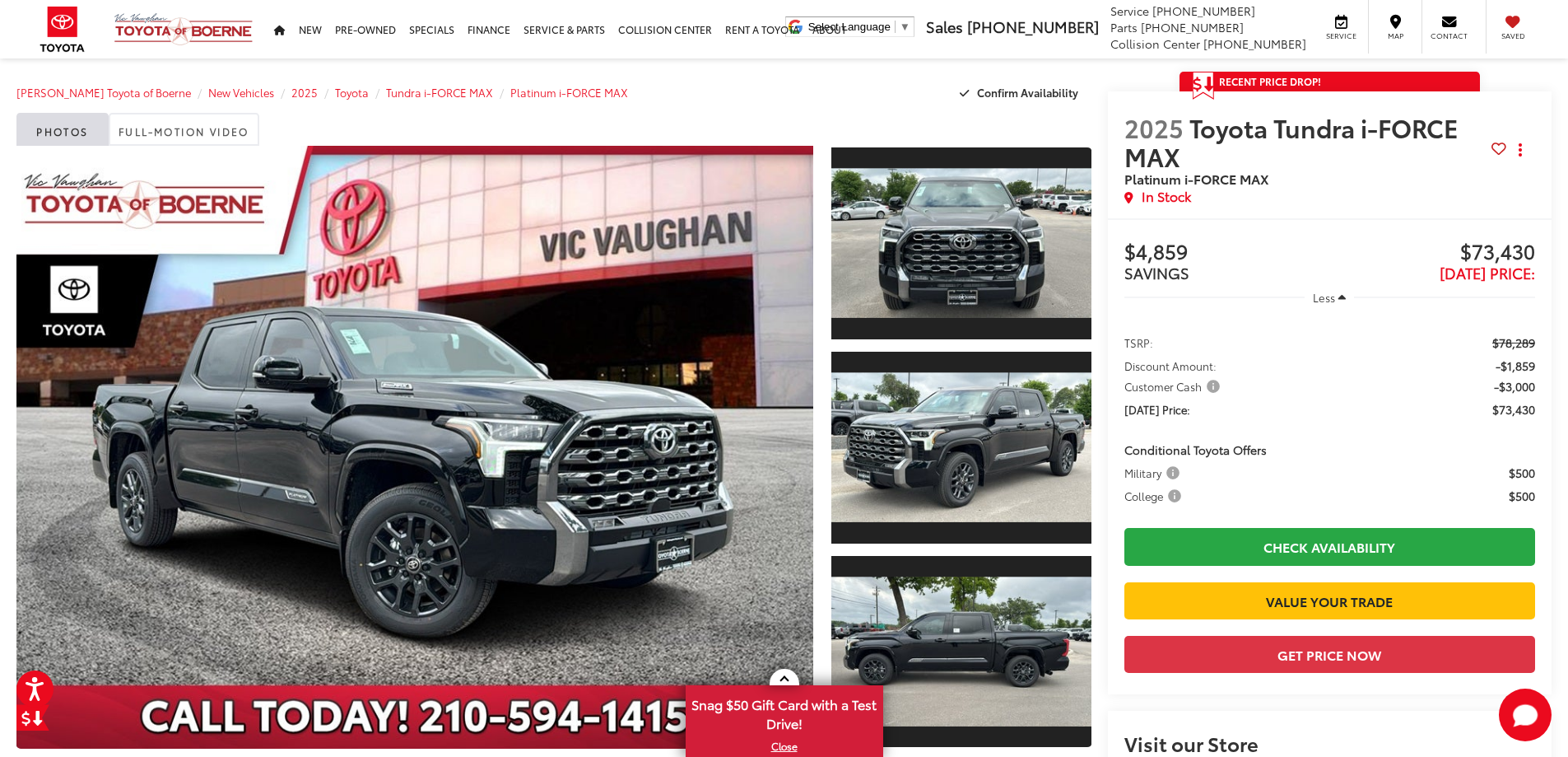
scroll to position [0, 0]
